Goal: Task Accomplishment & Management: Manage account settings

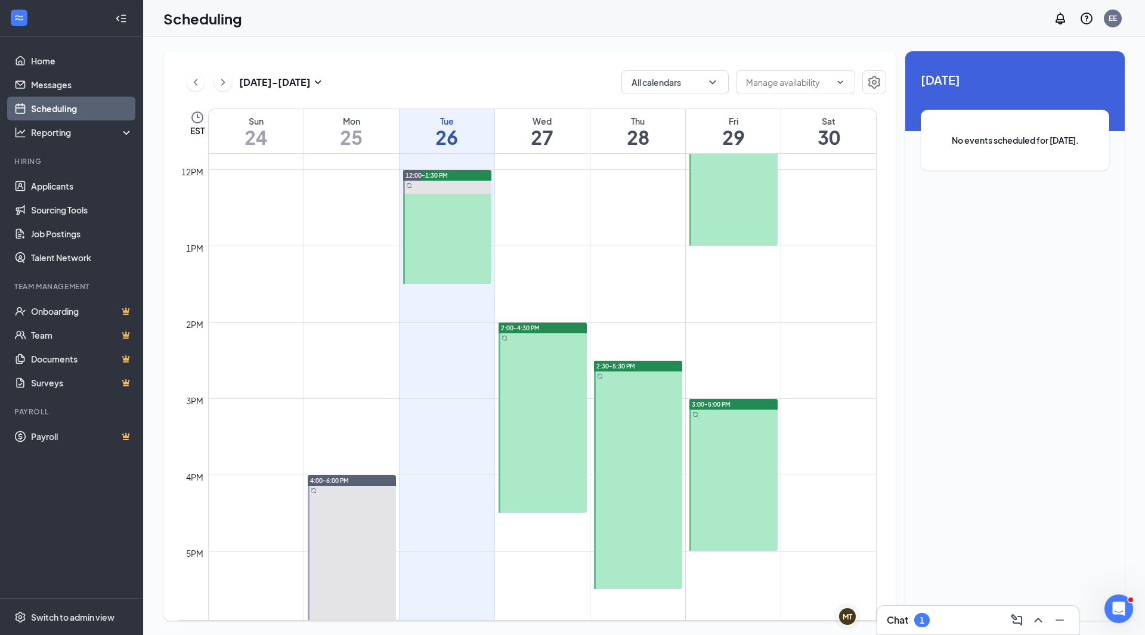
scroll to position [901, 0]
click at [644, 395] on div at bounding box center [638, 474] width 88 height 228
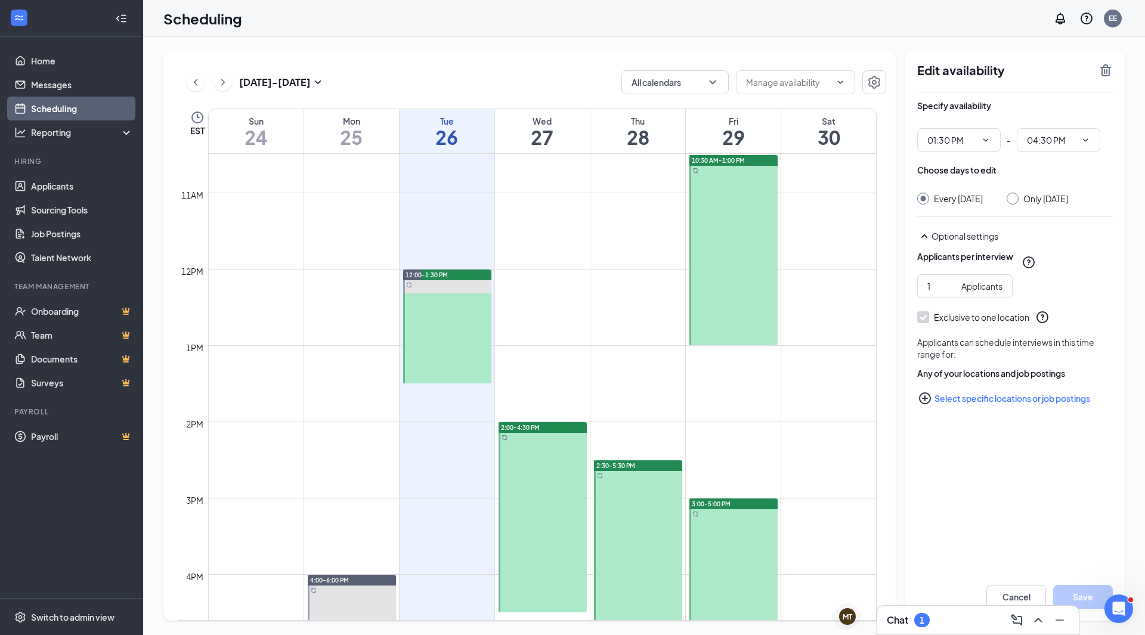
scroll to position [792, 0]
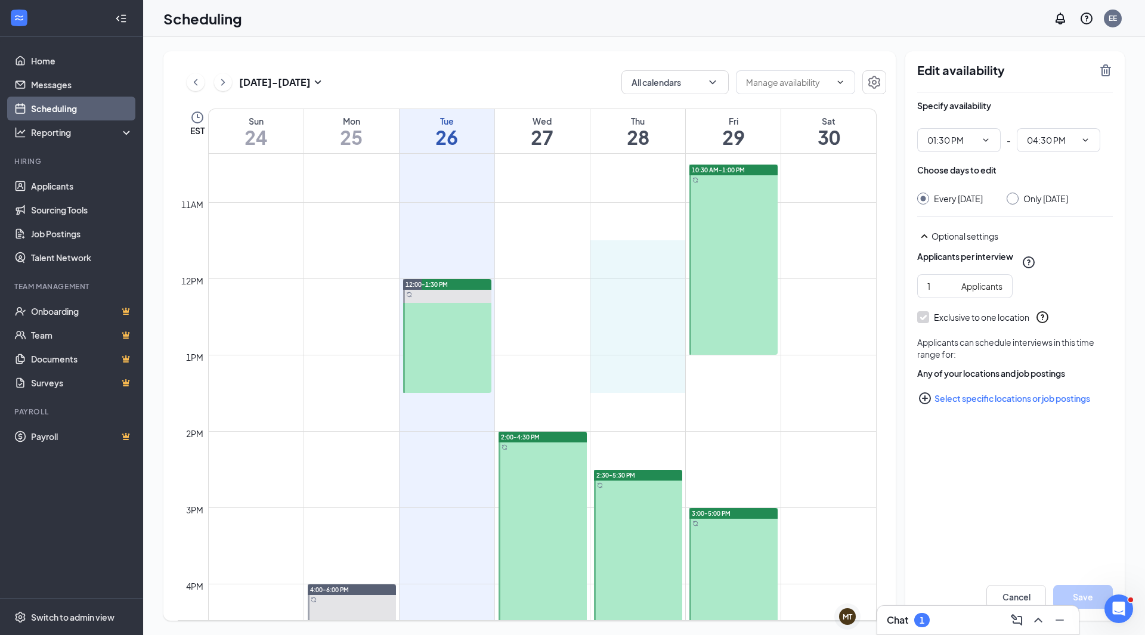
drag, startPoint x: 641, startPoint y: 245, endPoint x: 640, endPoint y: 390, distance: 145.0
type input "11:30 AM"
type input "01:30 PM"
click at [1015, 200] on input "Only [DATE]" at bounding box center [1011, 197] width 8 height 8
radio input "true"
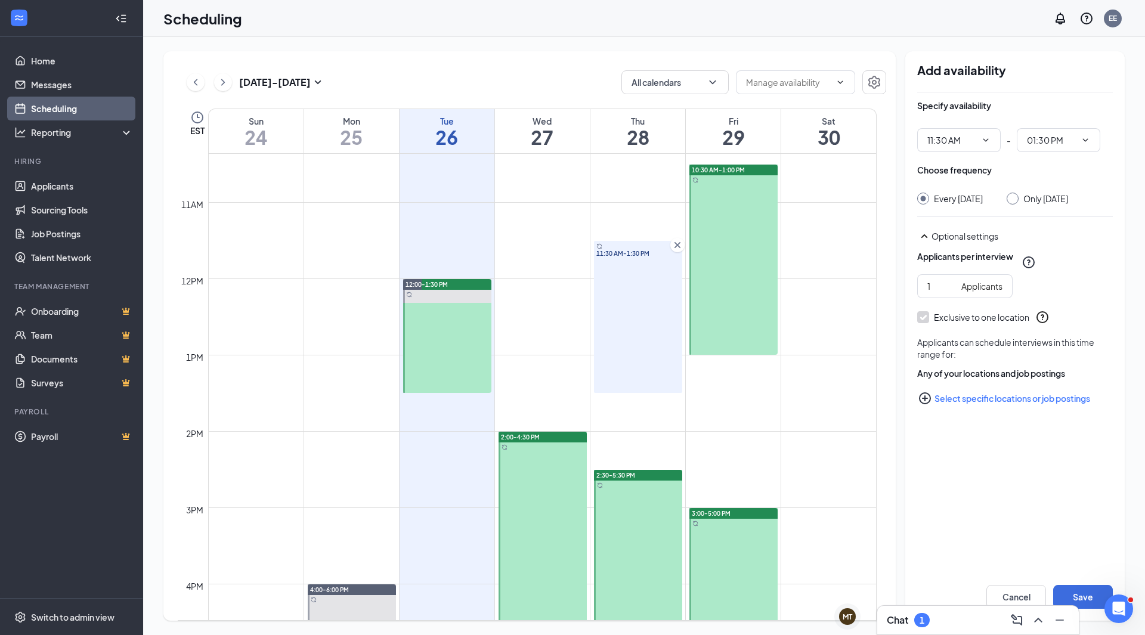
radio input "false"
click at [1080, 597] on button "Save" at bounding box center [1084, 597] width 60 height 24
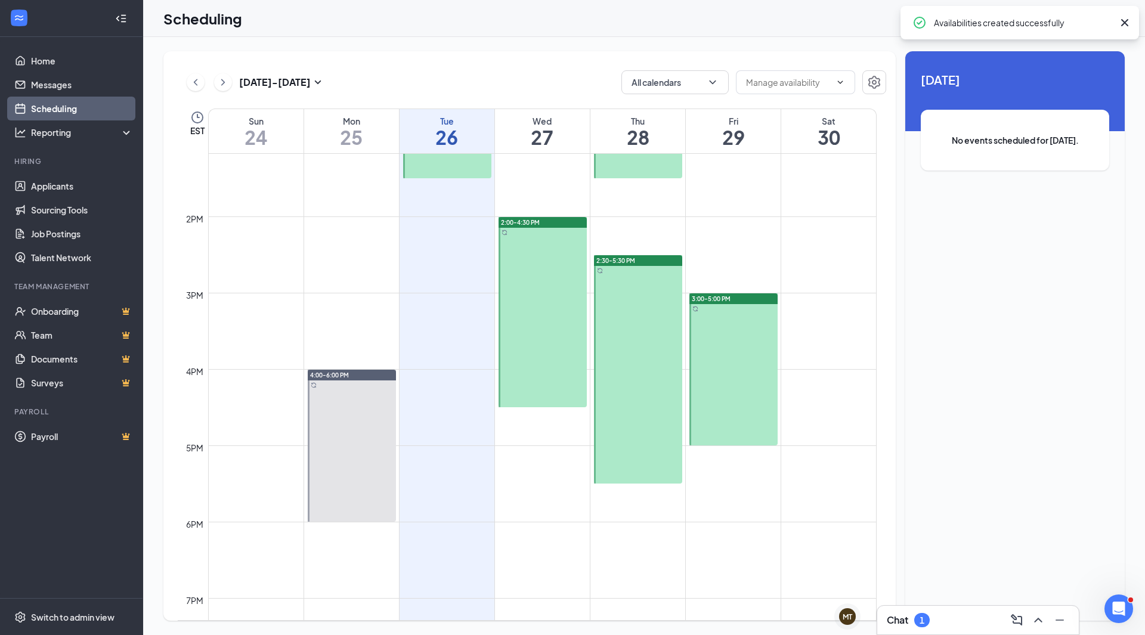
scroll to position [1007, 0]
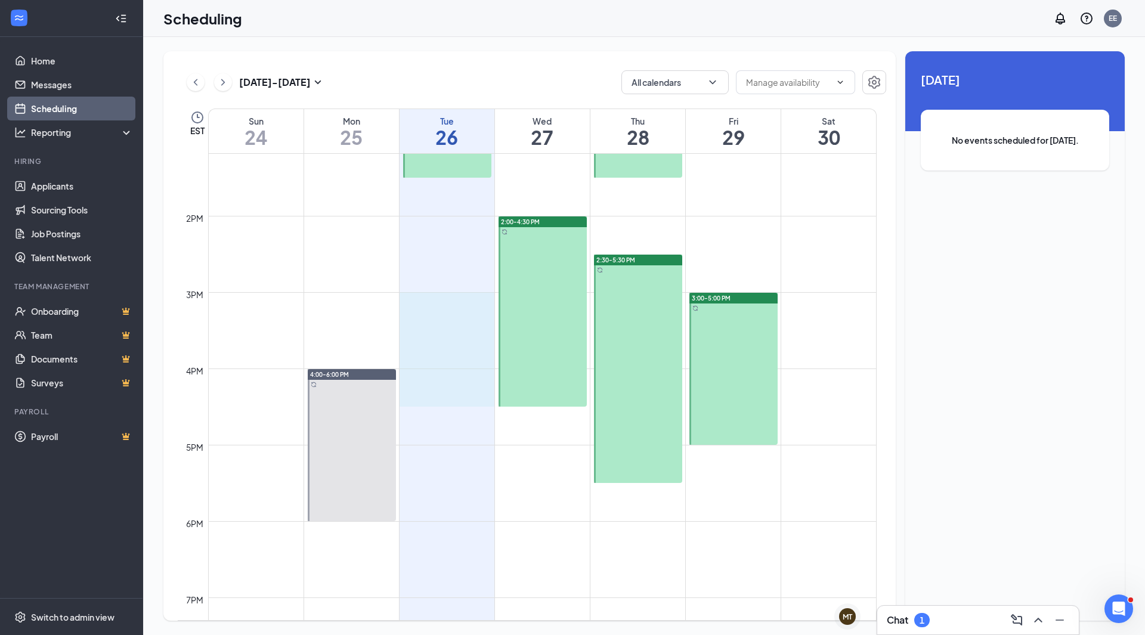
drag, startPoint x: 444, startPoint y: 297, endPoint x: 427, endPoint y: 402, distance: 106.5
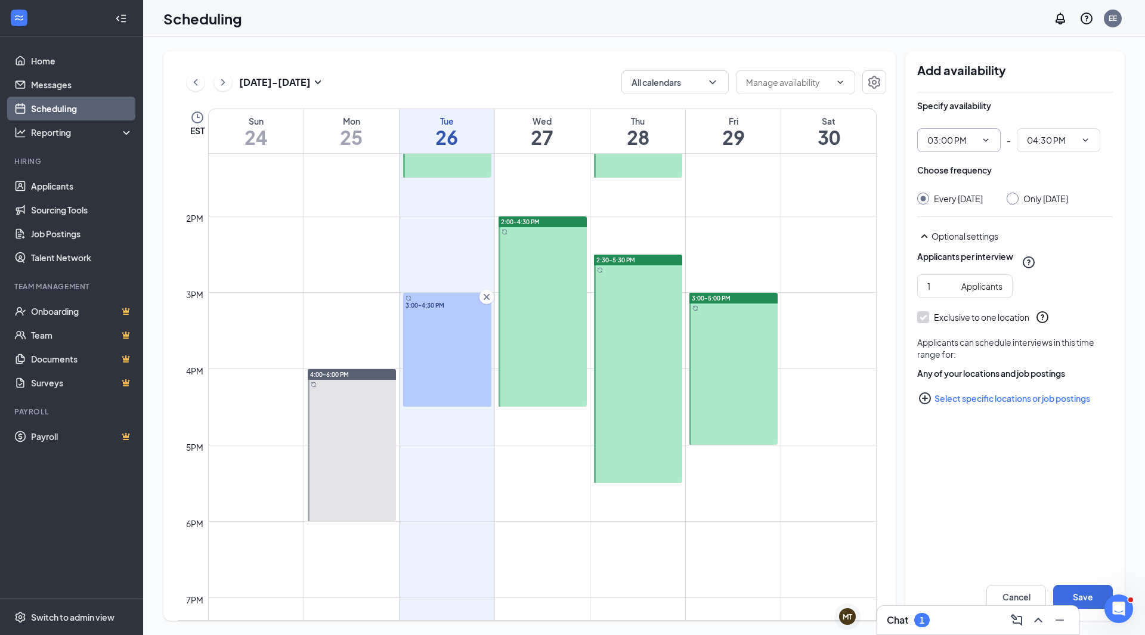
click at [986, 141] on icon "ChevronDown" at bounding box center [986, 139] width 5 height 3
click at [936, 136] on input "03:00 PM" at bounding box center [952, 140] width 49 height 13
click at [935, 140] on input "03:00 PM" at bounding box center [952, 140] width 49 height 13
click at [949, 169] on div "02:00 PM" at bounding box center [960, 161] width 84 height 27
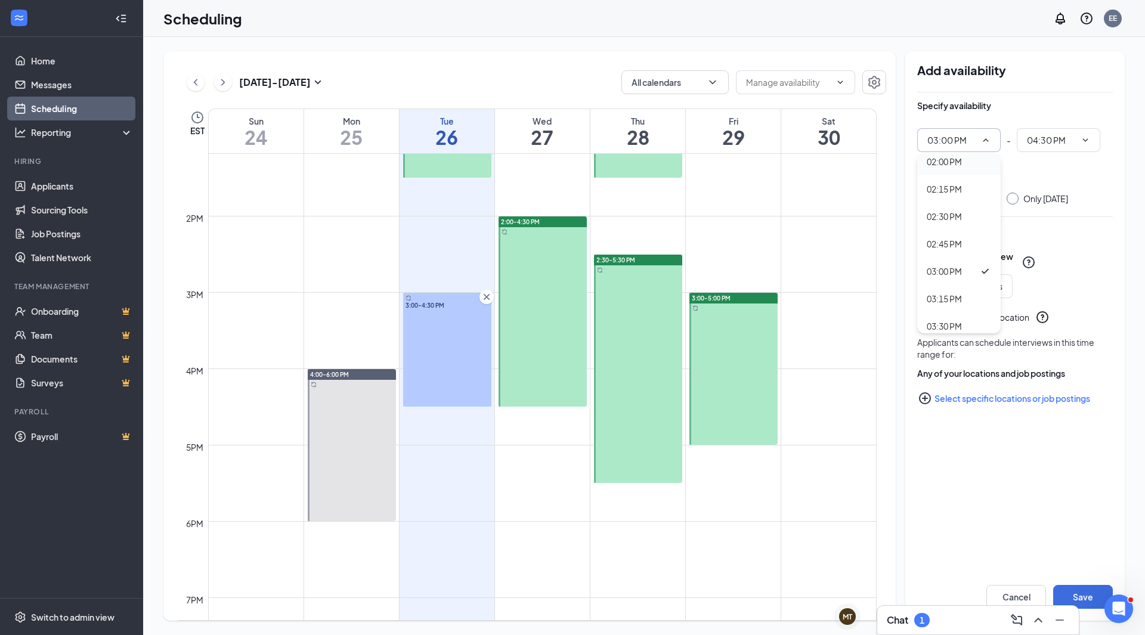
type input "02:00 PM"
type input "03:30 PM"
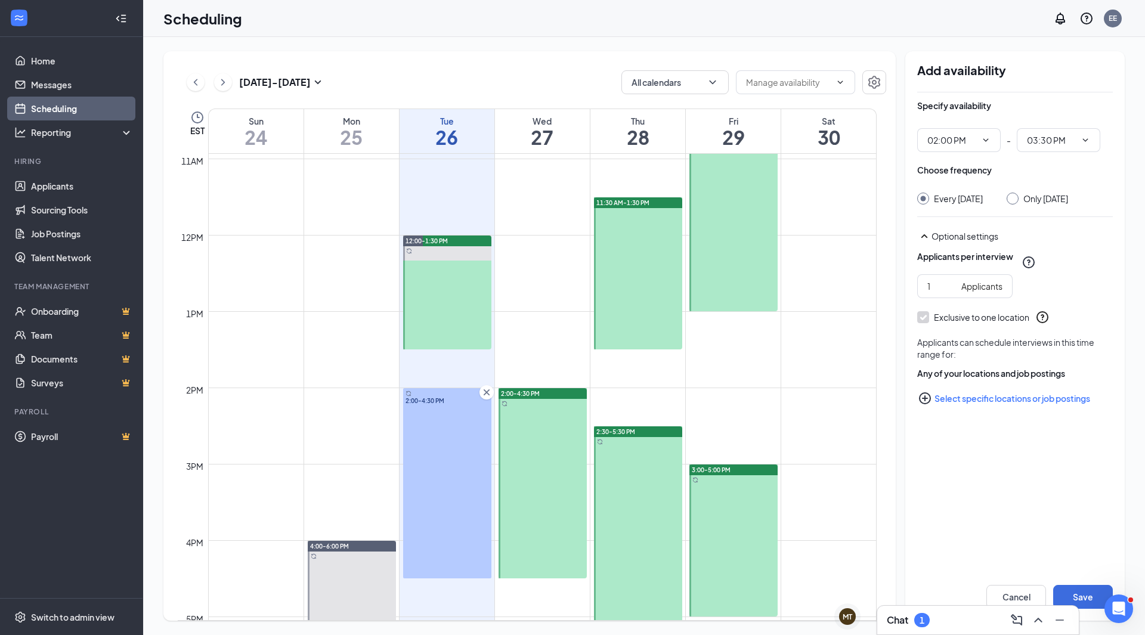
scroll to position [752, 0]
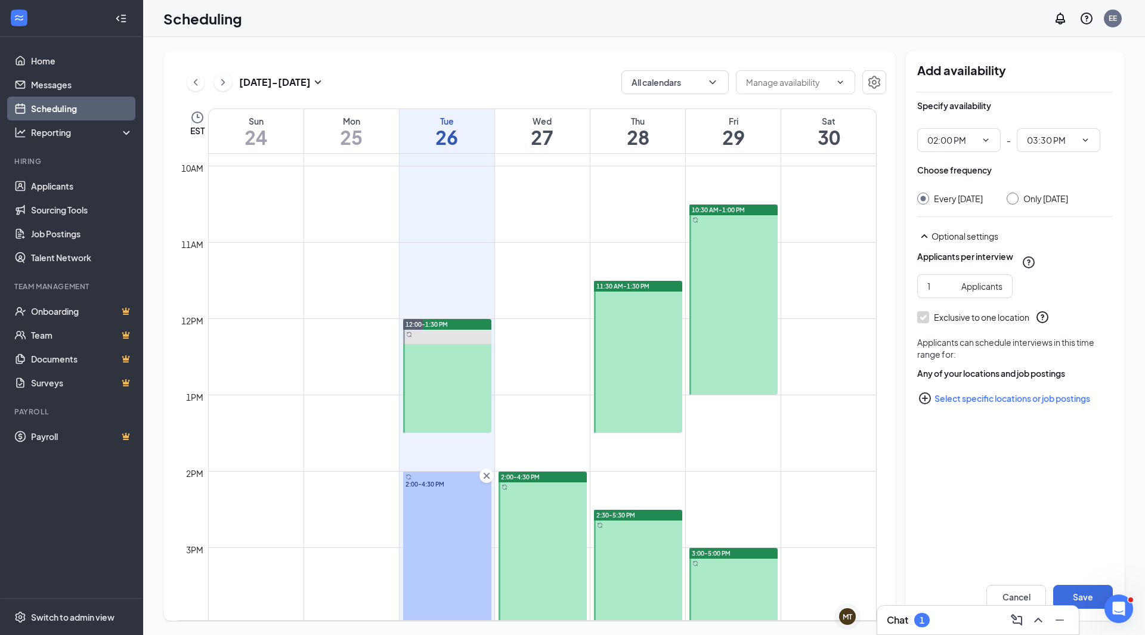
click at [704, 270] on div at bounding box center [734, 300] width 88 height 190
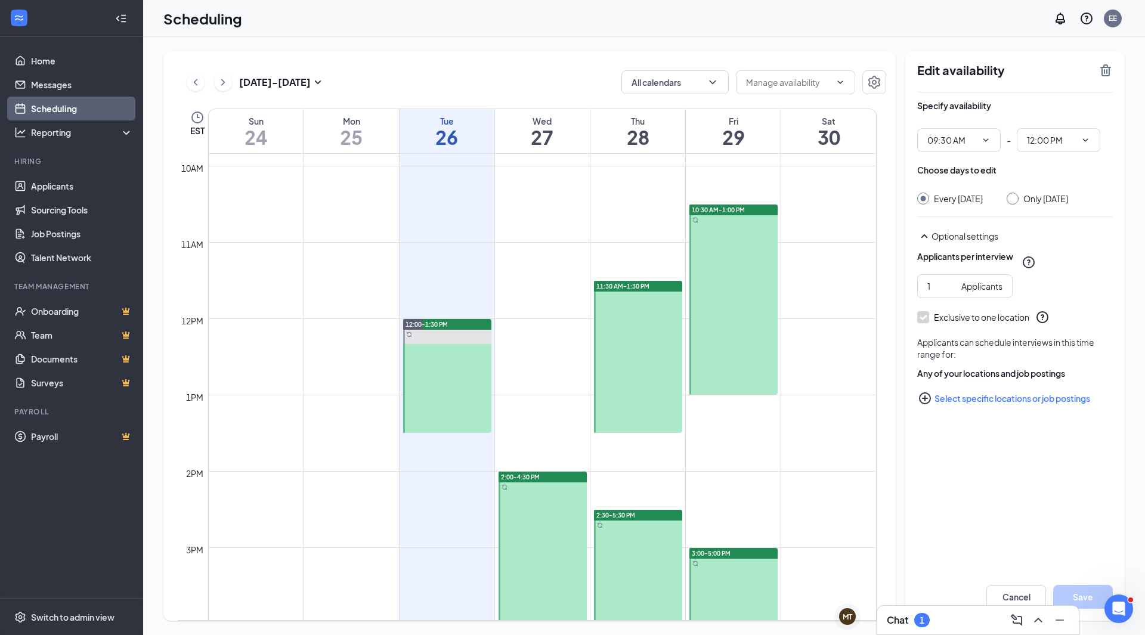
type input "09:30 AM"
type input "12:00 PM"
